Goal: Information Seeking & Learning: Learn about a topic

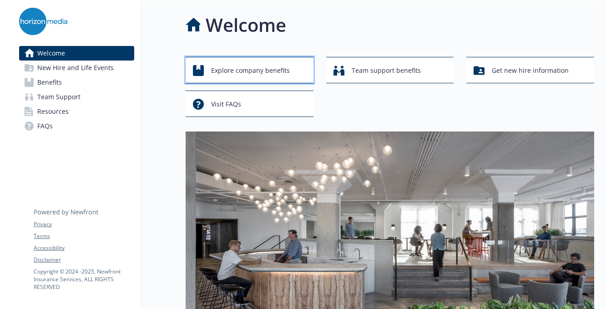
click at [207, 70] on div "Explore company benefits" at bounding box center [251, 70] width 116 height 17
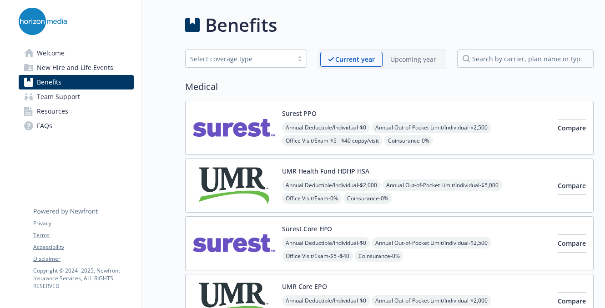
click at [245, 55] on div "Select coverage type" at bounding box center [239, 59] width 98 height 10
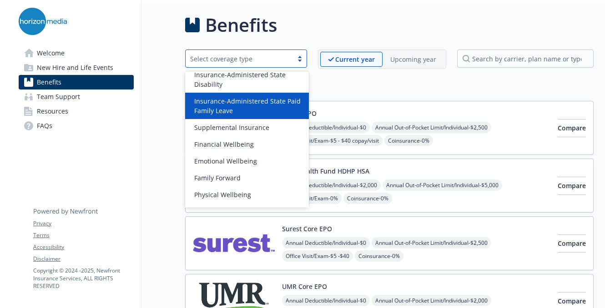
scroll to position [105, 0]
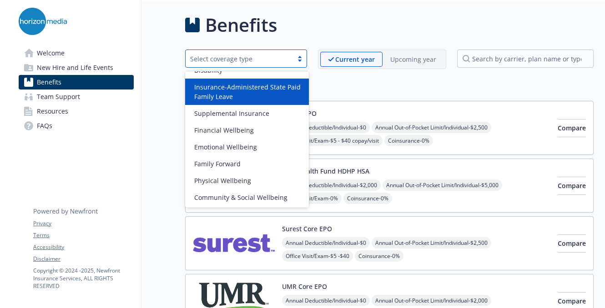
click at [348, 85] on h2 "Medical" at bounding box center [389, 87] width 408 height 14
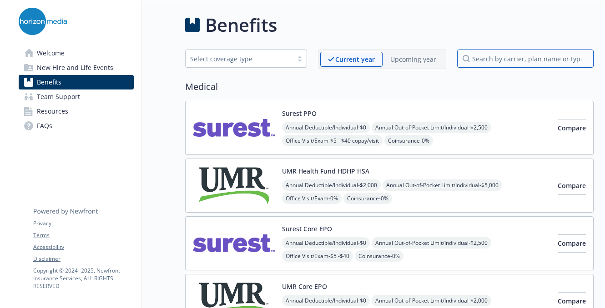
click at [495, 54] on input "search by carrier, plan name or type" at bounding box center [525, 59] width 136 height 18
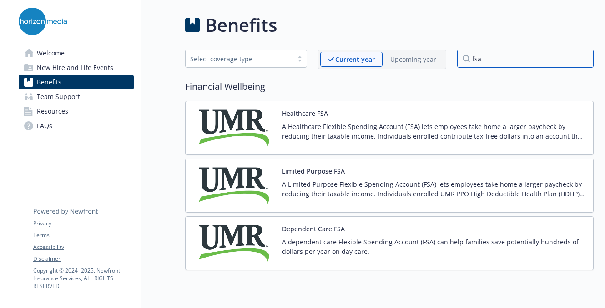
type input "fsa"
click at [440, 125] on p "A Healthcare Flexible Spending Account (FSA) lets employees take home a larger …" at bounding box center [434, 131] width 304 height 19
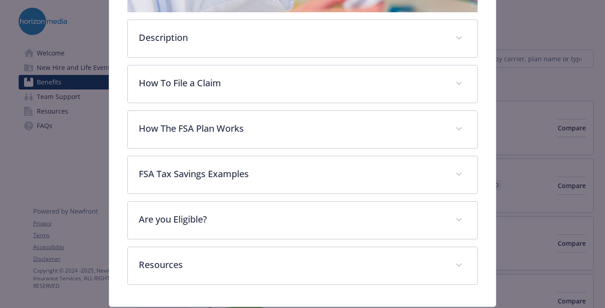
scroll to position [273, 0]
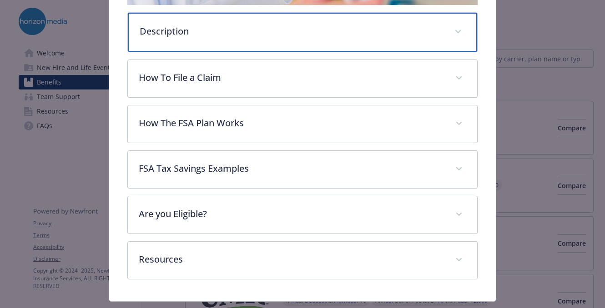
click at [268, 38] on div "Description" at bounding box center [302, 32] width 349 height 39
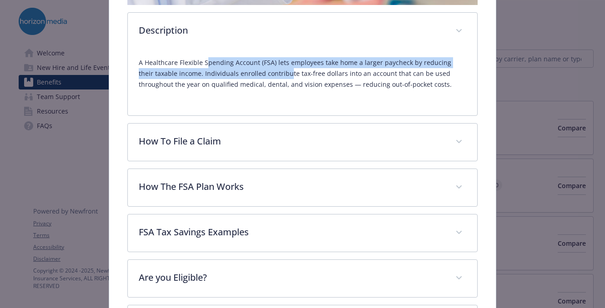
drag, startPoint x: 207, startPoint y: 60, endPoint x: 270, endPoint y: 73, distance: 64.6
click at [270, 73] on p "A Healthcare Flexible Spending Account (FSA) lets employees take home a larger …" at bounding box center [302, 73] width 327 height 33
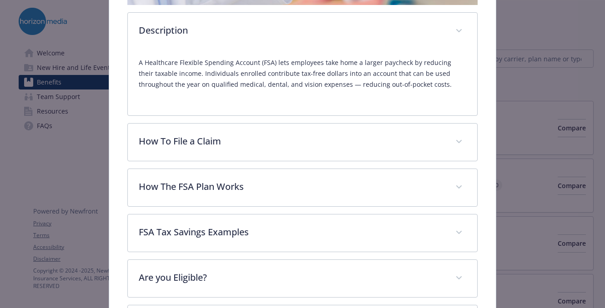
click at [318, 80] on p "A Healthcare Flexible Spending Account (FSA) lets employees take home a larger …" at bounding box center [302, 73] width 327 height 33
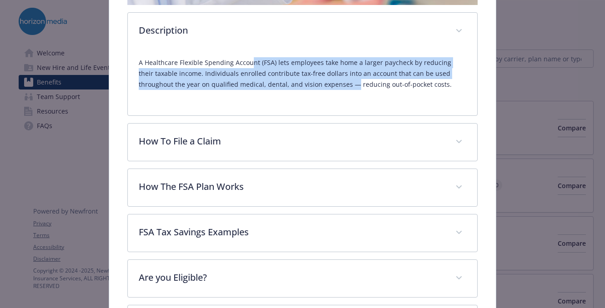
drag, startPoint x: 314, startPoint y: 85, endPoint x: 250, endPoint y: 59, distance: 68.6
click at [250, 59] on p "A Healthcare Flexible Spending Account (FSA) lets employees take home a larger …" at bounding box center [302, 73] width 327 height 33
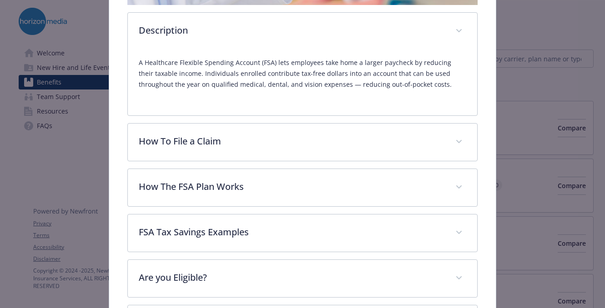
click at [229, 60] on p "A Healthcare Flexible Spending Account (FSA) lets employees take home a larger …" at bounding box center [302, 73] width 327 height 33
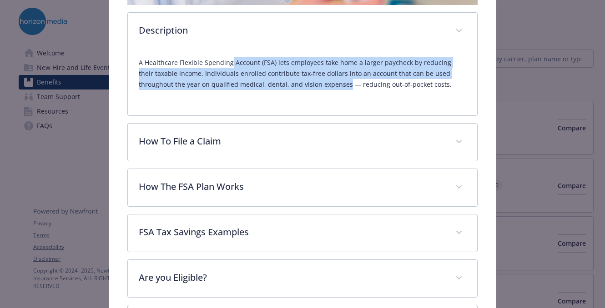
drag, startPoint x: 229, startPoint y: 60, endPoint x: 287, endPoint y: 84, distance: 62.8
click at [287, 84] on p "A Healthcare Flexible Spending Account (FSA) lets employees take home a larger …" at bounding box center [302, 73] width 327 height 33
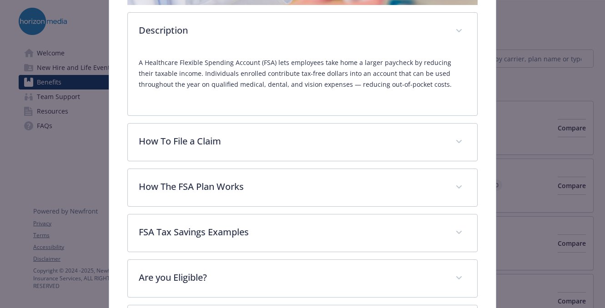
click at [324, 82] on p "A Healthcare Flexible Spending Account (FSA) lets employees take home a larger …" at bounding box center [302, 73] width 327 height 33
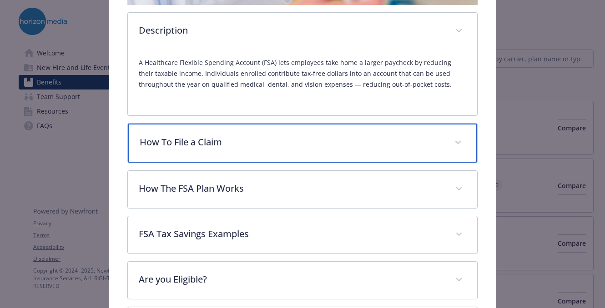
click at [310, 140] on p "How To File a Claim" at bounding box center [291, 142] width 303 height 14
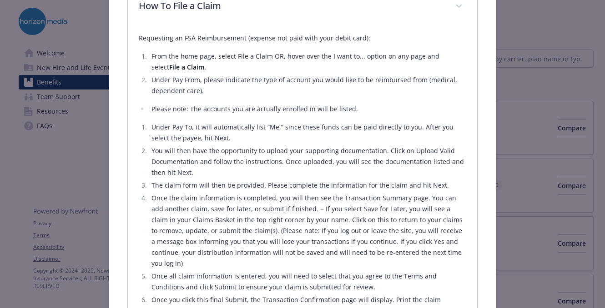
scroll to position [363, 0]
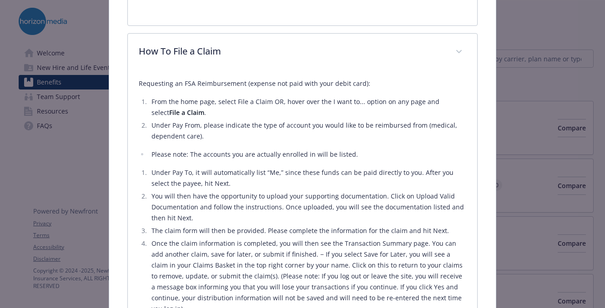
click at [272, 123] on li "Under Pay From, please indicate the type of account you would like to be reimbu…" at bounding box center [307, 131] width 317 height 22
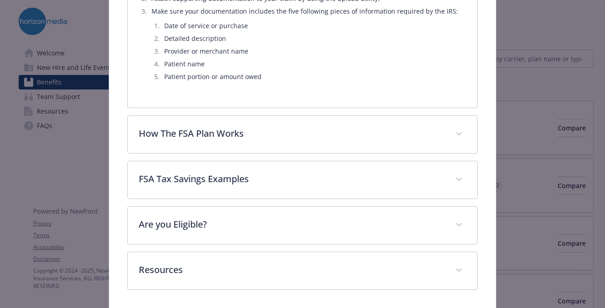
scroll to position [817, 0]
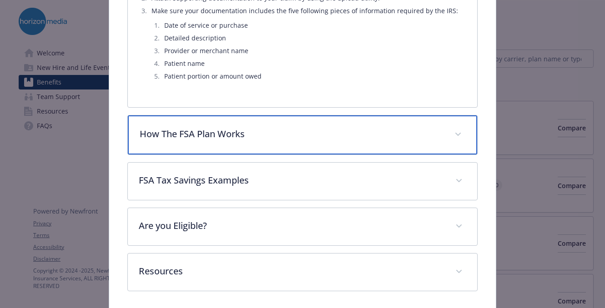
click at [262, 127] on p "How The FSA Plan Works" at bounding box center [291, 134] width 303 height 14
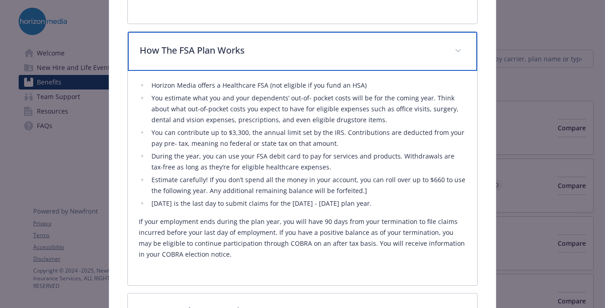
scroll to position [908, 0]
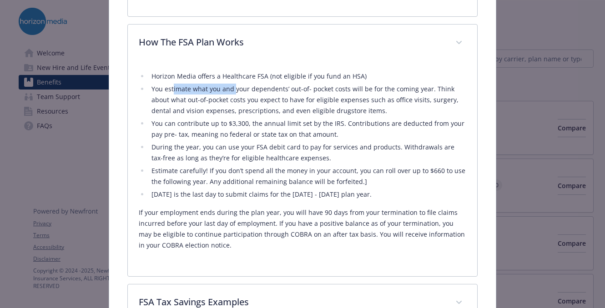
drag, startPoint x: 171, startPoint y: 79, endPoint x: 232, endPoint y: 81, distance: 60.5
click at [232, 84] on li "You estimate what you and your dependents’ out-of- pocket costs will be for the…" at bounding box center [307, 100] width 317 height 33
click at [244, 94] on li "You estimate what you and your dependents’ out-of- pocket costs will be for the…" at bounding box center [307, 100] width 317 height 33
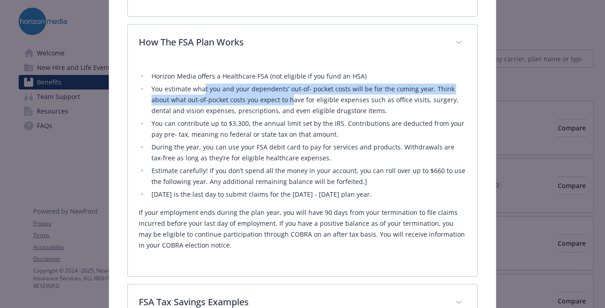
drag, startPoint x: 202, startPoint y: 75, endPoint x: 288, endPoint y: 84, distance: 86.8
click at [288, 84] on li "You estimate what you and your dependents’ out-of- pocket costs will be for the…" at bounding box center [307, 100] width 317 height 33
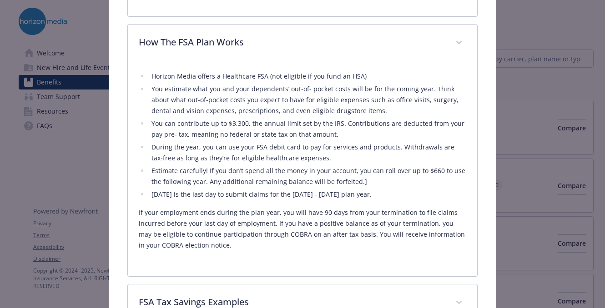
drag, startPoint x: 334, startPoint y: 98, endPoint x: 312, endPoint y: 95, distance: 21.9
click at [329, 98] on li "You estimate what you and your dependents’ out-of- pocket costs will be for the…" at bounding box center [307, 100] width 317 height 33
click at [232, 84] on li "You estimate what you and your dependents’ out-of- pocket costs will be for the…" at bounding box center [307, 100] width 317 height 33
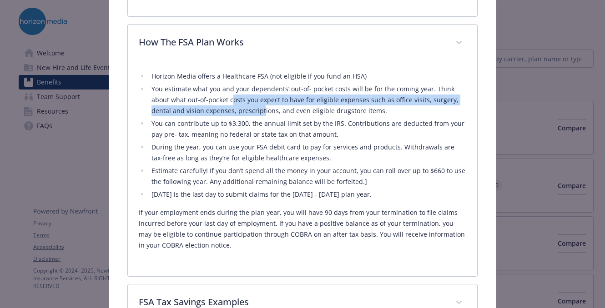
drag, startPoint x: 229, startPoint y: 82, endPoint x: 261, endPoint y: 103, distance: 37.7
click at [261, 104] on li "You estimate what you and your dependents’ out-of- pocket costs will be for the…" at bounding box center [307, 100] width 317 height 33
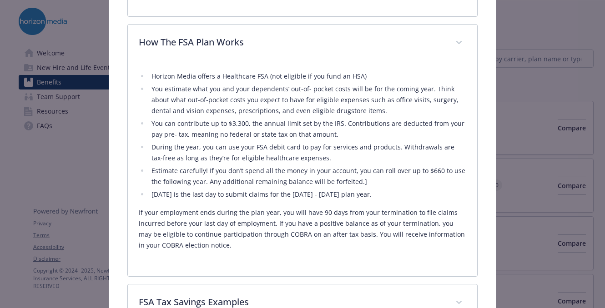
click at [270, 102] on li "You estimate what you and your dependents’ out-of- pocket costs will be for the…" at bounding box center [307, 100] width 317 height 33
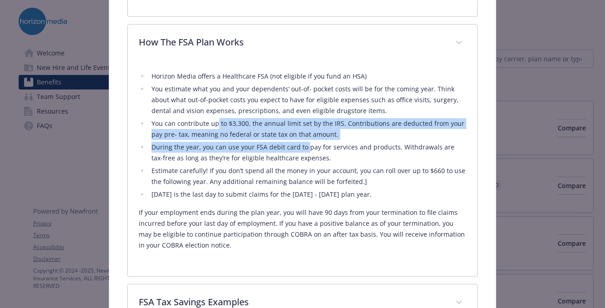
drag, startPoint x: 214, startPoint y: 109, endPoint x: 304, endPoint y: 135, distance: 93.5
click at [304, 135] on ul "Horizon Media offers a Healthcare FSA (not eligible if you fund an HSA) You est…" at bounding box center [302, 135] width 327 height 129
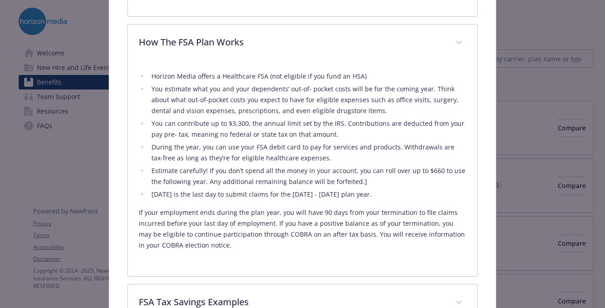
click at [289, 142] on li "During the year, you can use your FSA debit card to pay for services and produc…" at bounding box center [307, 153] width 317 height 22
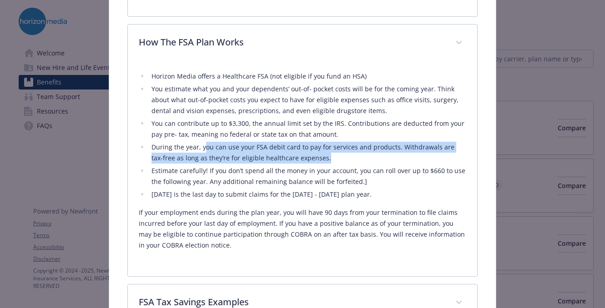
drag, startPoint x: 201, startPoint y: 138, endPoint x: 321, endPoint y: 145, distance: 120.2
click at [335, 145] on li "During the year, you can use your FSA debit card to pay for services and produc…" at bounding box center [307, 153] width 317 height 22
click at [317, 145] on li "During the year, you can use your FSA debit card to pay for services and produc…" at bounding box center [307, 153] width 317 height 22
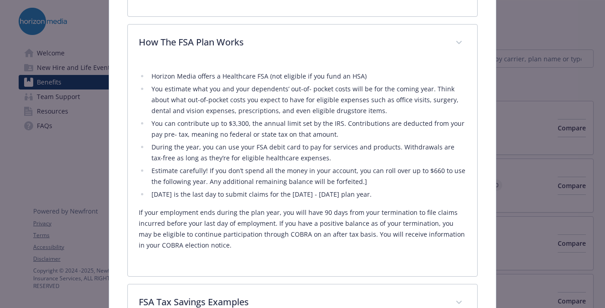
click at [279, 142] on li "During the year, you can use your FSA debit card to pay for services and produc…" at bounding box center [307, 153] width 317 height 22
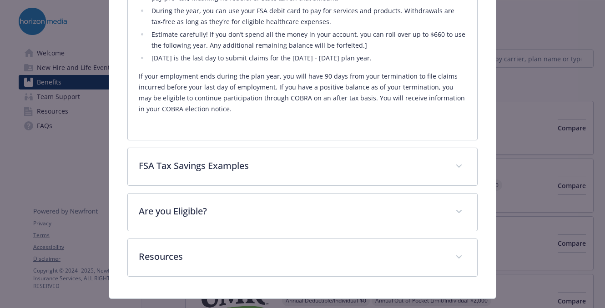
scroll to position [1052, 0]
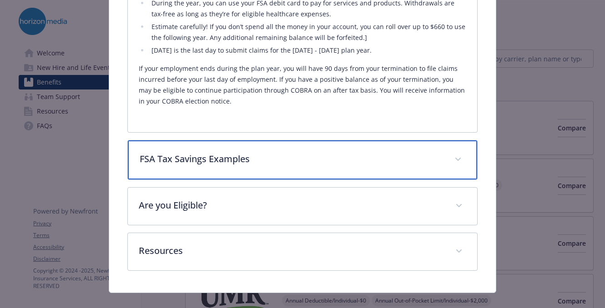
click at [270, 152] on p "FSA Tax Savings Examples" at bounding box center [291, 159] width 303 height 14
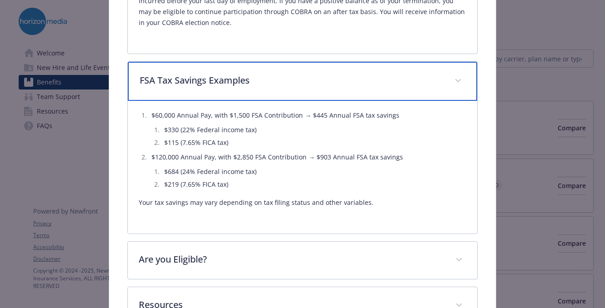
scroll to position [1143, 0]
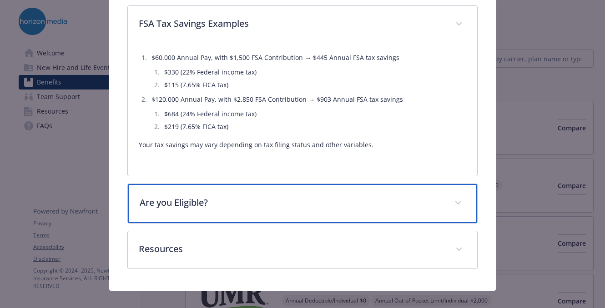
click at [408, 200] on div "Are you Eligible?" at bounding box center [302, 203] width 349 height 39
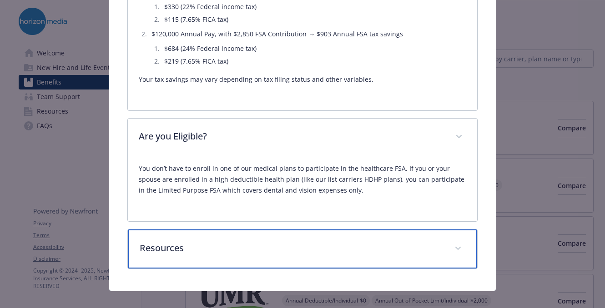
click at [442, 230] on div "Resources" at bounding box center [302, 249] width 349 height 39
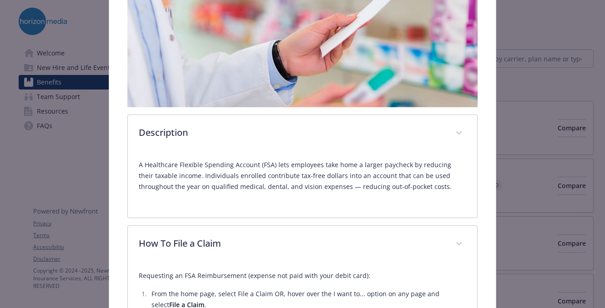
scroll to position [0, 0]
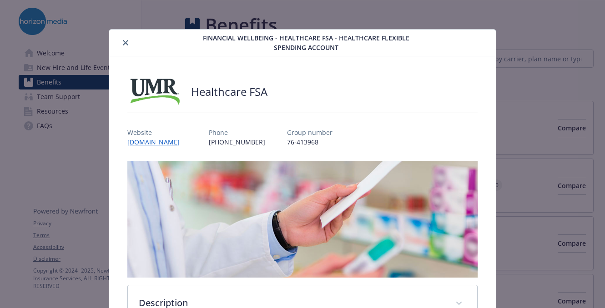
click at [123, 40] on button "close" at bounding box center [125, 42] width 11 height 11
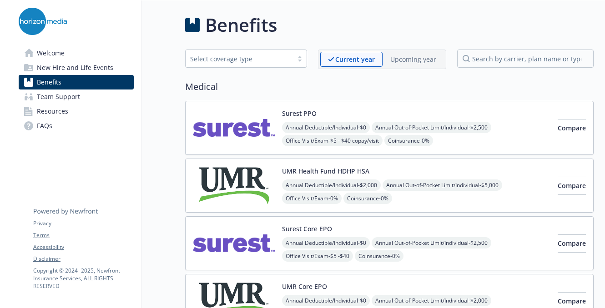
click at [241, 61] on div "Select coverage type" at bounding box center [239, 59] width 98 height 10
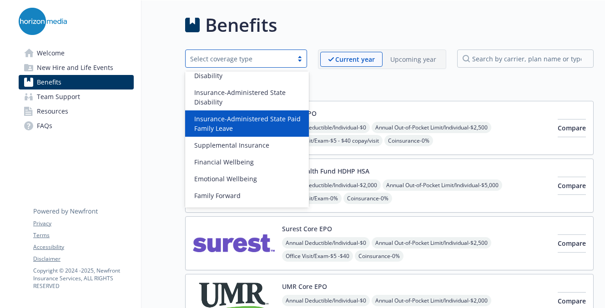
scroll to position [91, 0]
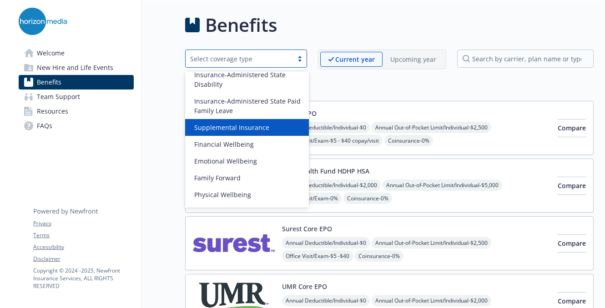
click at [257, 125] on span "Supplemental Insurance" at bounding box center [231, 128] width 75 height 10
